Goal: Task Accomplishment & Management: Manage account settings

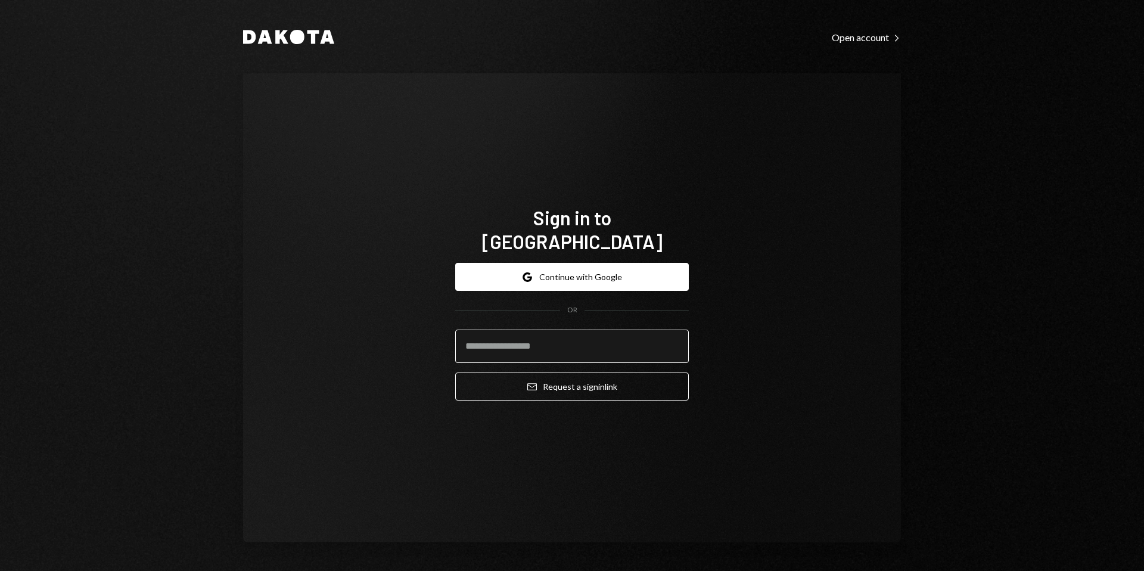
click at [573, 334] on input "email" at bounding box center [572, 346] width 234 height 33
paste input "**********"
type input "**********"
click at [455, 373] on button "Email Request a sign in link" at bounding box center [572, 387] width 234 height 28
